Goal: Communication & Community: Answer question/provide support

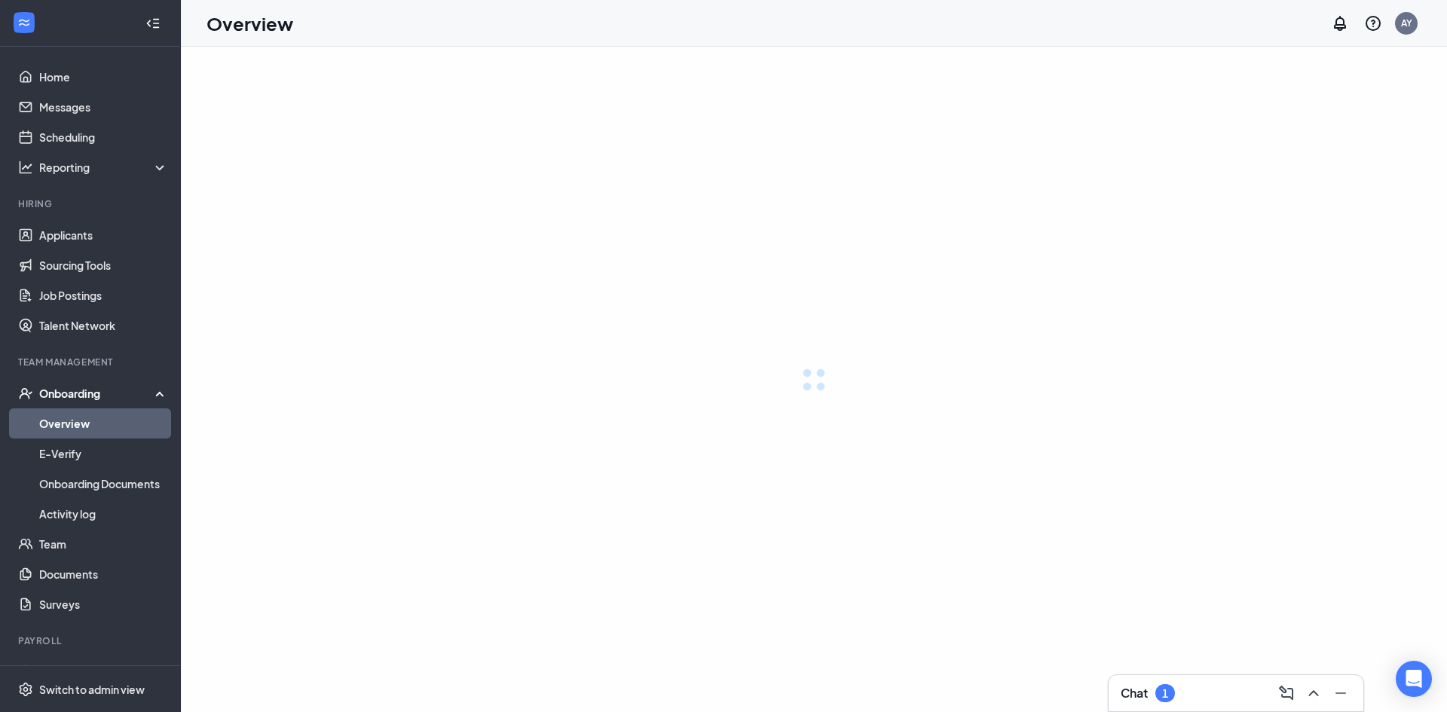
click at [1308, 697] on icon "ChevronUp" at bounding box center [1313, 693] width 18 height 18
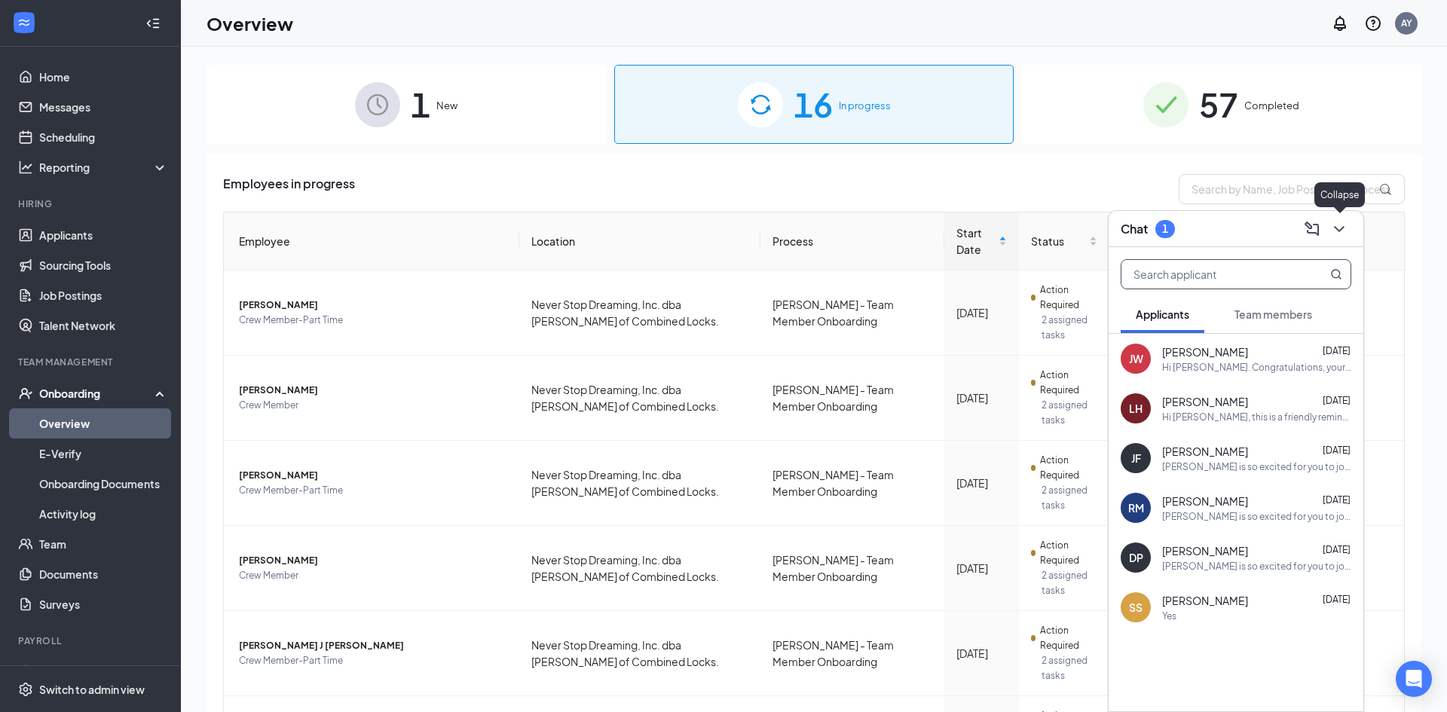
click at [1201, 283] on input "text" at bounding box center [1210, 274] width 179 height 29
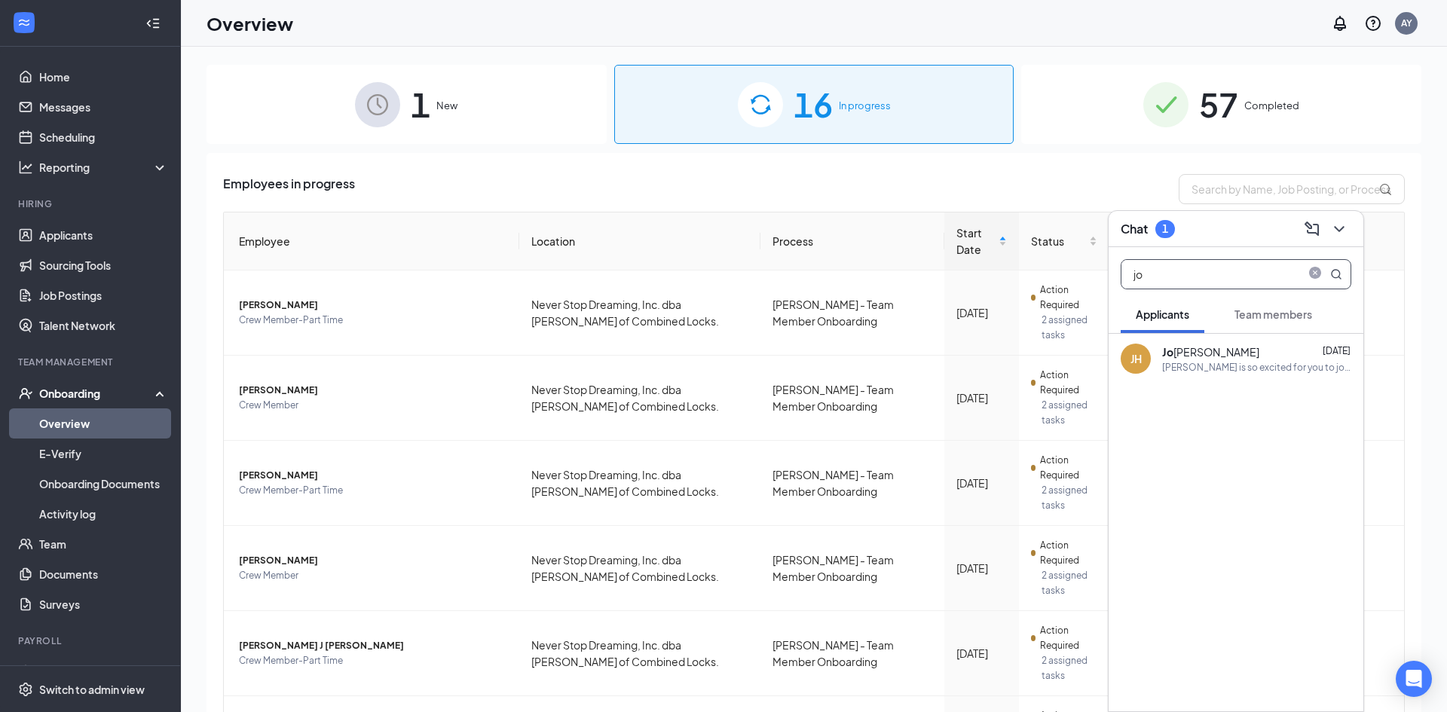
type input "jo"
click at [1261, 363] on div "[PERSON_NAME] is so excited for you to join our team! Do you know anyone else w…" at bounding box center [1256, 367] width 189 height 13
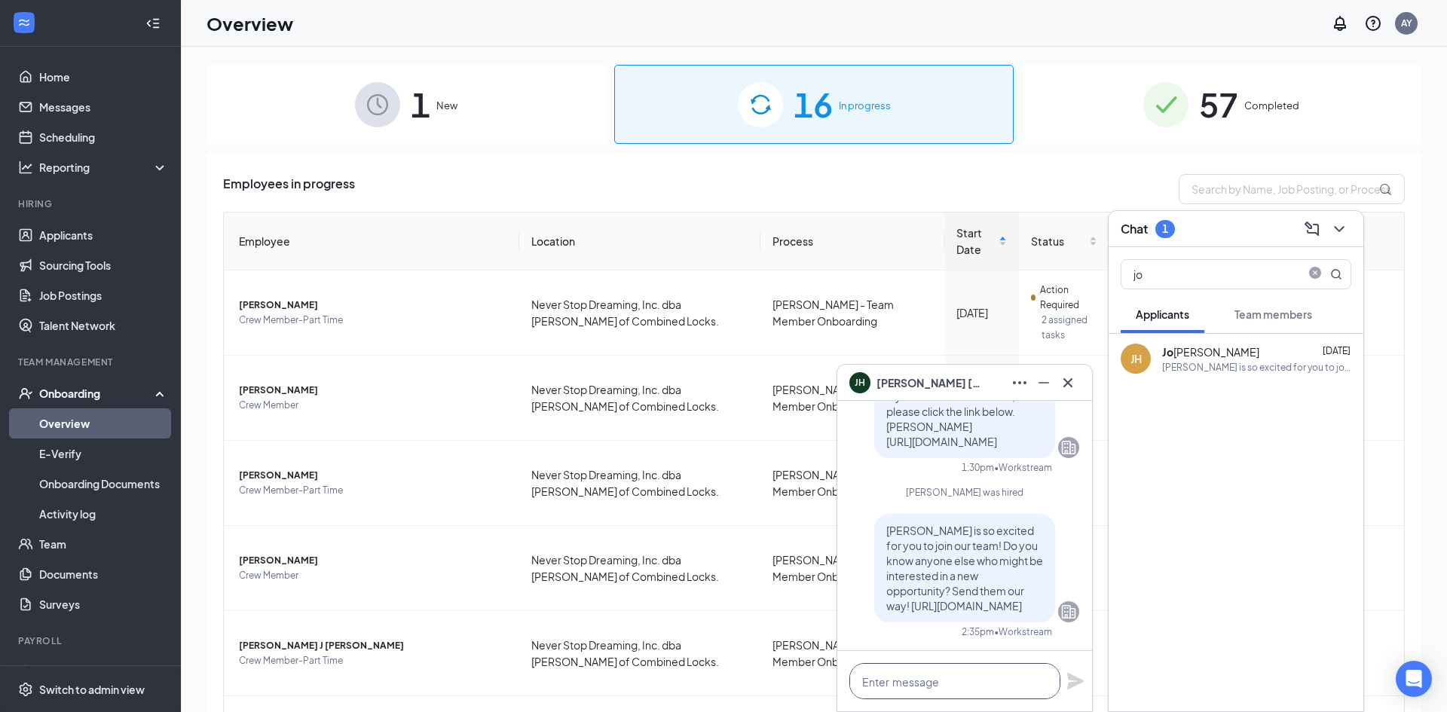
click at [928, 688] on textarea at bounding box center [954, 681] width 211 height 36
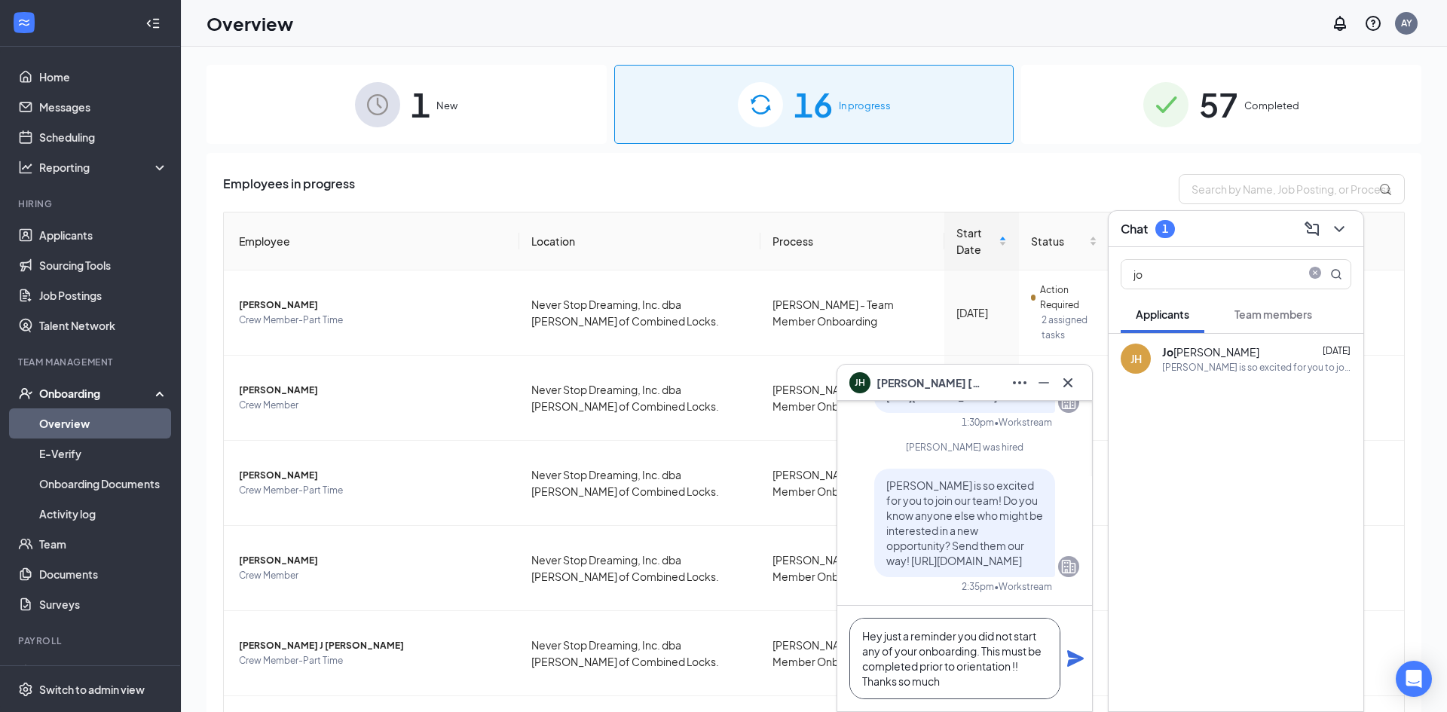
click at [1050, 687] on textarea "Hey just a reminder you did not start any of your onboarding. This must be comp…" at bounding box center [954, 658] width 211 height 81
type textarea "Hey just a reminder you did not start any of your onboarding. This must be comp…"
click at [1074, 664] on icon "Plane" at bounding box center [1075, 658] width 18 height 18
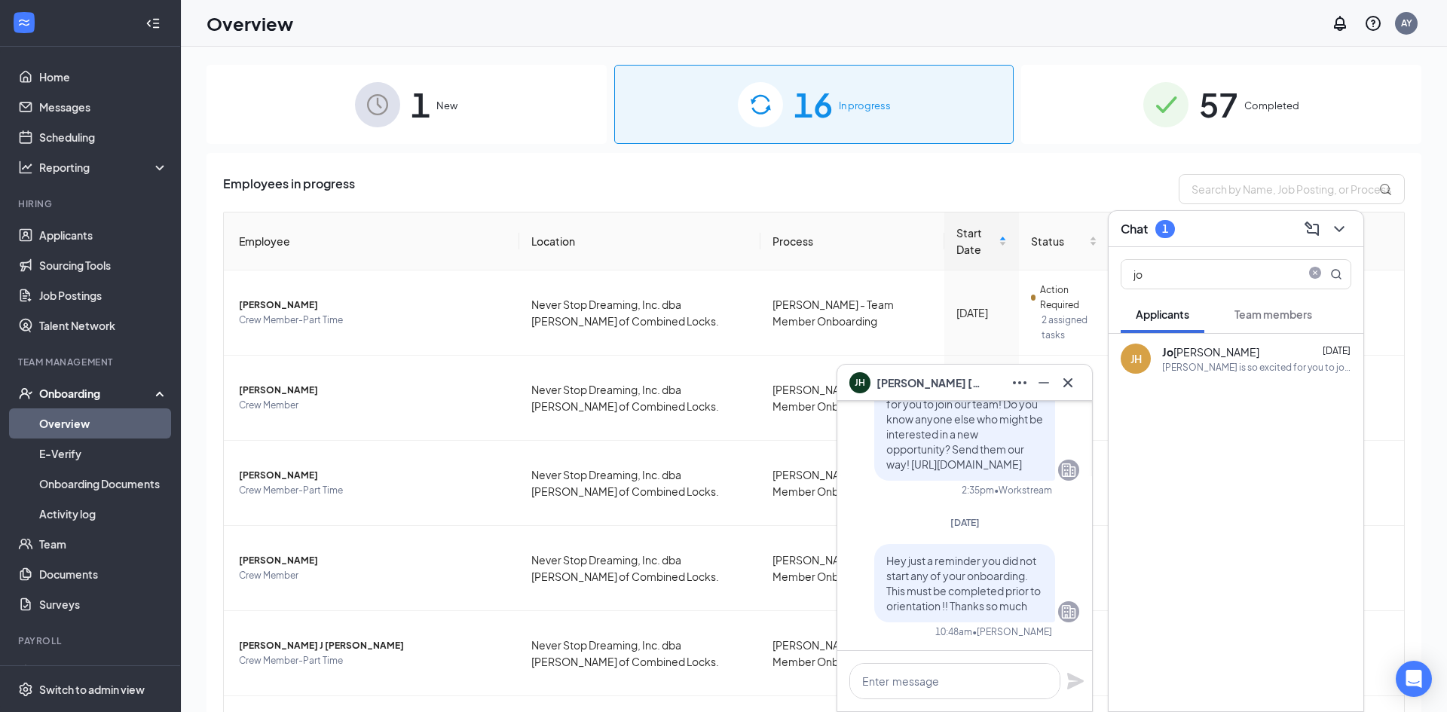
scroll to position [0, 0]
click at [1043, 391] on icon "Minimize" at bounding box center [1043, 383] width 18 height 18
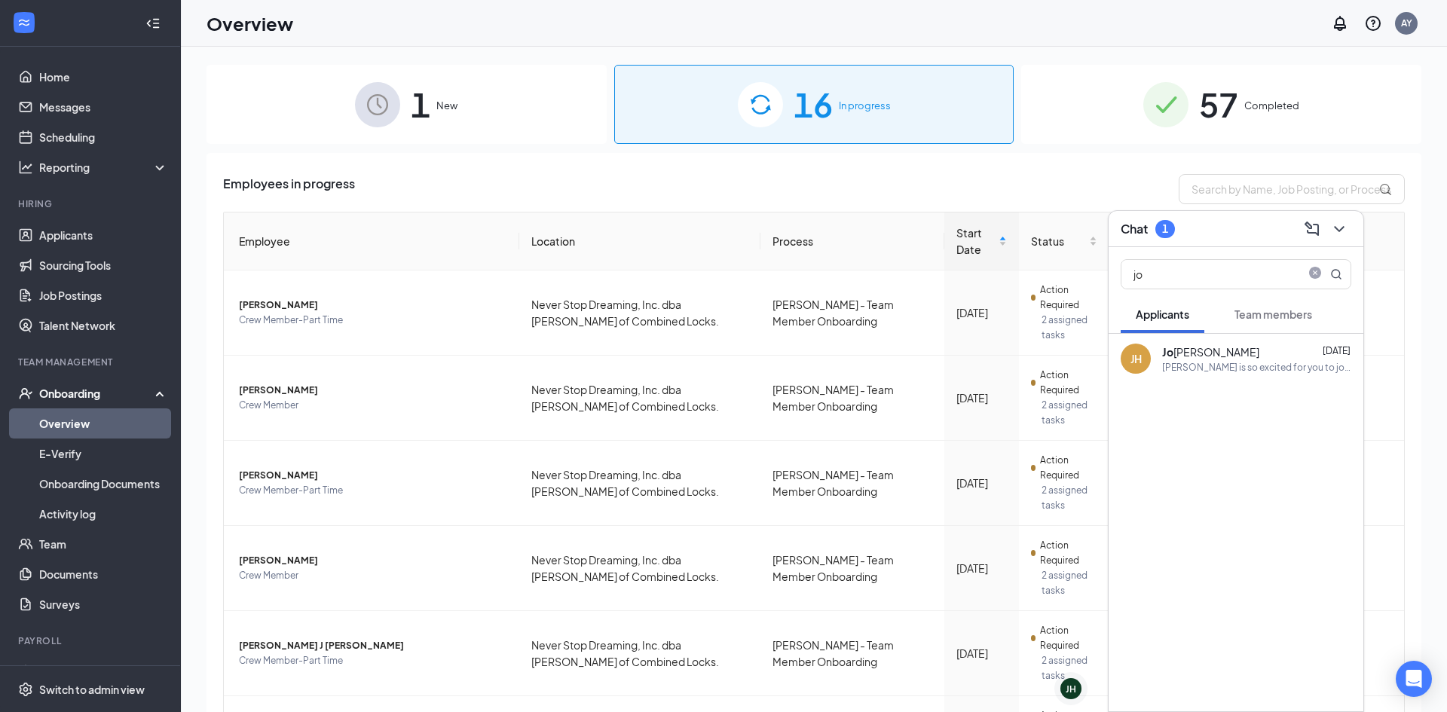
click at [1337, 247] on div "jo" at bounding box center [1235, 271] width 255 height 48
click at [1339, 235] on icon "ChevronDown" at bounding box center [1339, 229] width 18 height 18
